Goal: Task Accomplishment & Management: Manage account settings

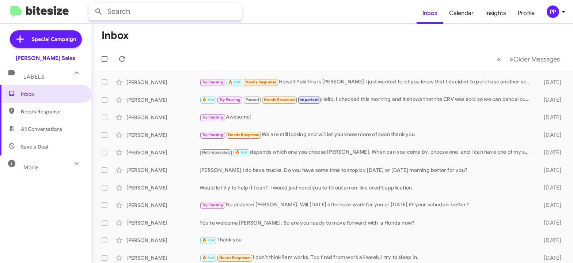
click at [120, 13] on input "text" at bounding box center [165, 12] width 154 height 18
click at [91, 4] on button at bounding box center [98, 11] width 15 height 15
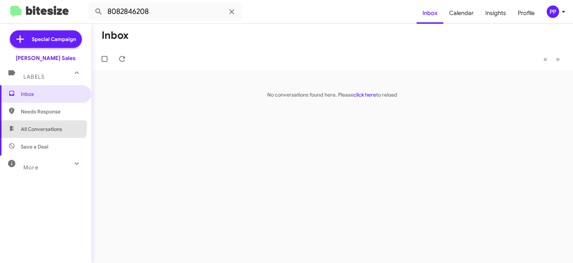
click at [23, 125] on span "All Conversations" at bounding box center [45, 129] width 91 height 18
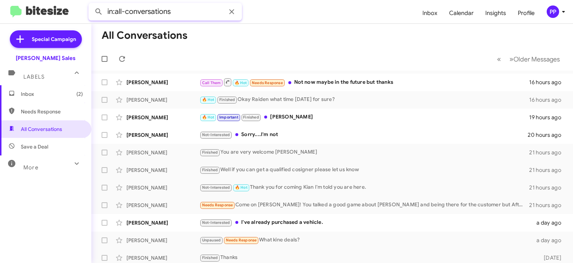
drag, startPoint x: 177, startPoint y: 11, endPoint x: 54, endPoint y: 6, distance: 123.3
click at [88, 6] on input "in:all-conversations" at bounding box center [165, 12] width 154 height 18
click at [91, 4] on button at bounding box center [98, 11] width 15 height 15
type input "8082846208"
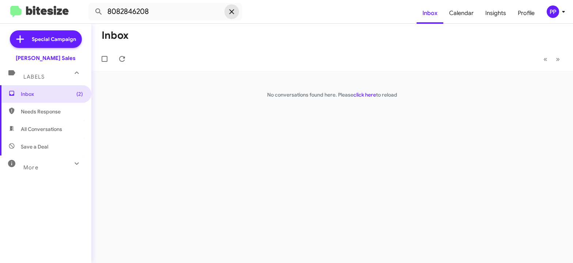
click at [230, 14] on icon at bounding box center [231, 11] width 5 height 5
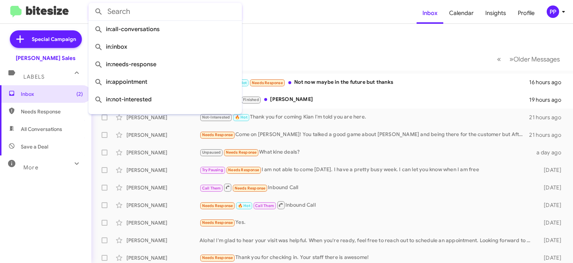
click at [44, 209] on div "Inbox (2) Needs Response All Conversations Save a Deal More Important 🔥 Hot App…" at bounding box center [45, 164] width 91 height 158
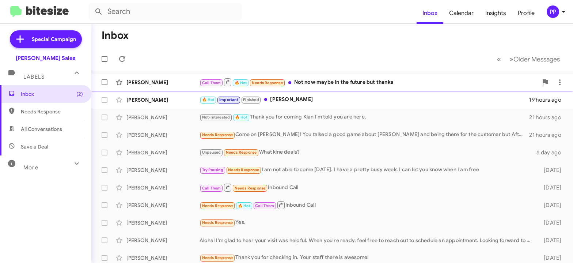
click at [314, 83] on div "Call Them 🔥 Hot Needs Response Not now maybe in the future but thanks" at bounding box center [369, 82] width 339 height 9
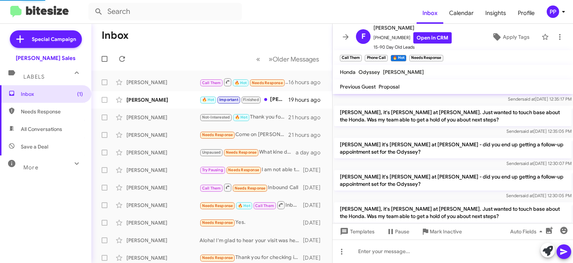
scroll to position [747, 0]
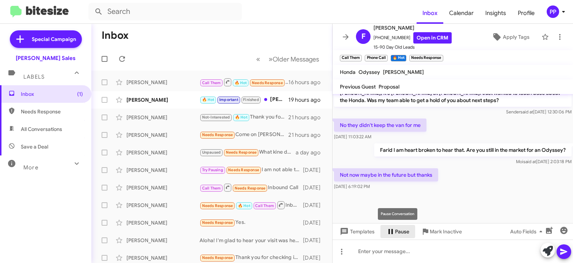
click at [397, 229] on span "Pause" at bounding box center [402, 231] width 14 height 13
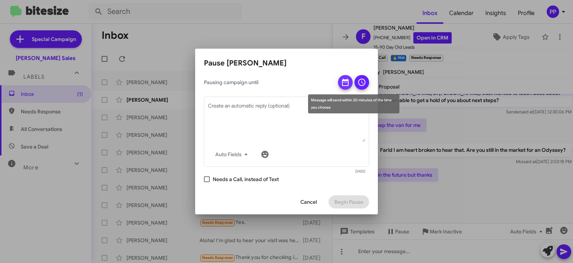
click at [341, 79] on button at bounding box center [345, 82] width 15 height 15
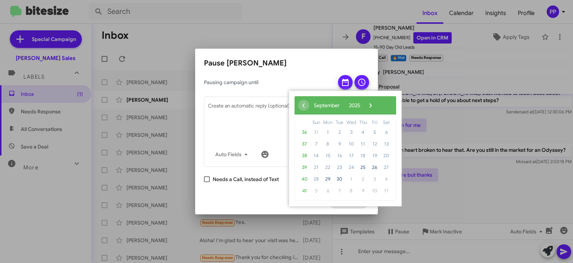
scroll to position [739, 0]
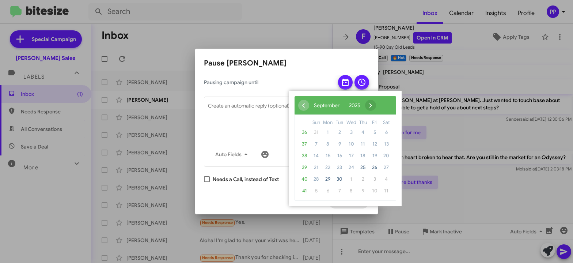
click at [376, 105] on span "›" at bounding box center [370, 105] width 11 height 11
click at [370, 105] on span "›" at bounding box center [364, 105] width 11 height 11
click at [388, 155] on span "15" at bounding box center [387, 156] width 12 height 12
click at [376, 156] on span "14" at bounding box center [375, 156] width 12 height 12
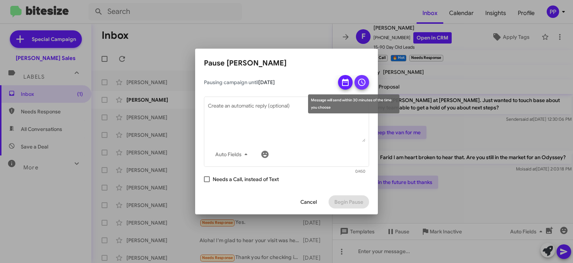
click at [359, 81] on icon at bounding box center [361, 82] width 7 height 7
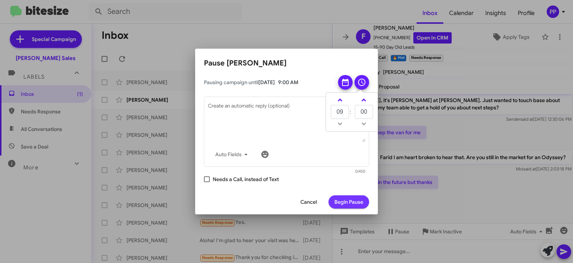
click at [343, 201] on span "Begin Pause" at bounding box center [349, 201] width 29 height 13
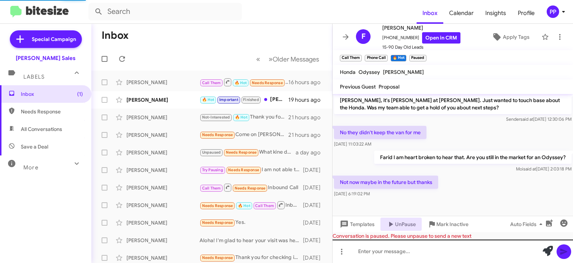
scroll to position [563, 0]
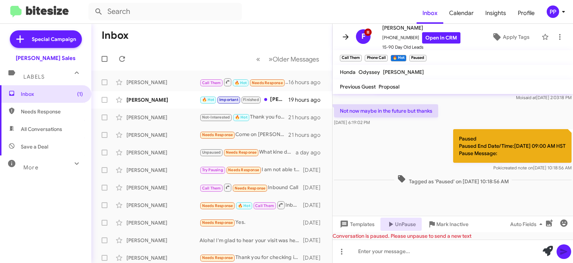
click at [347, 34] on icon at bounding box center [346, 37] width 9 height 9
